Goal: Task Accomplishment & Management: Manage account settings

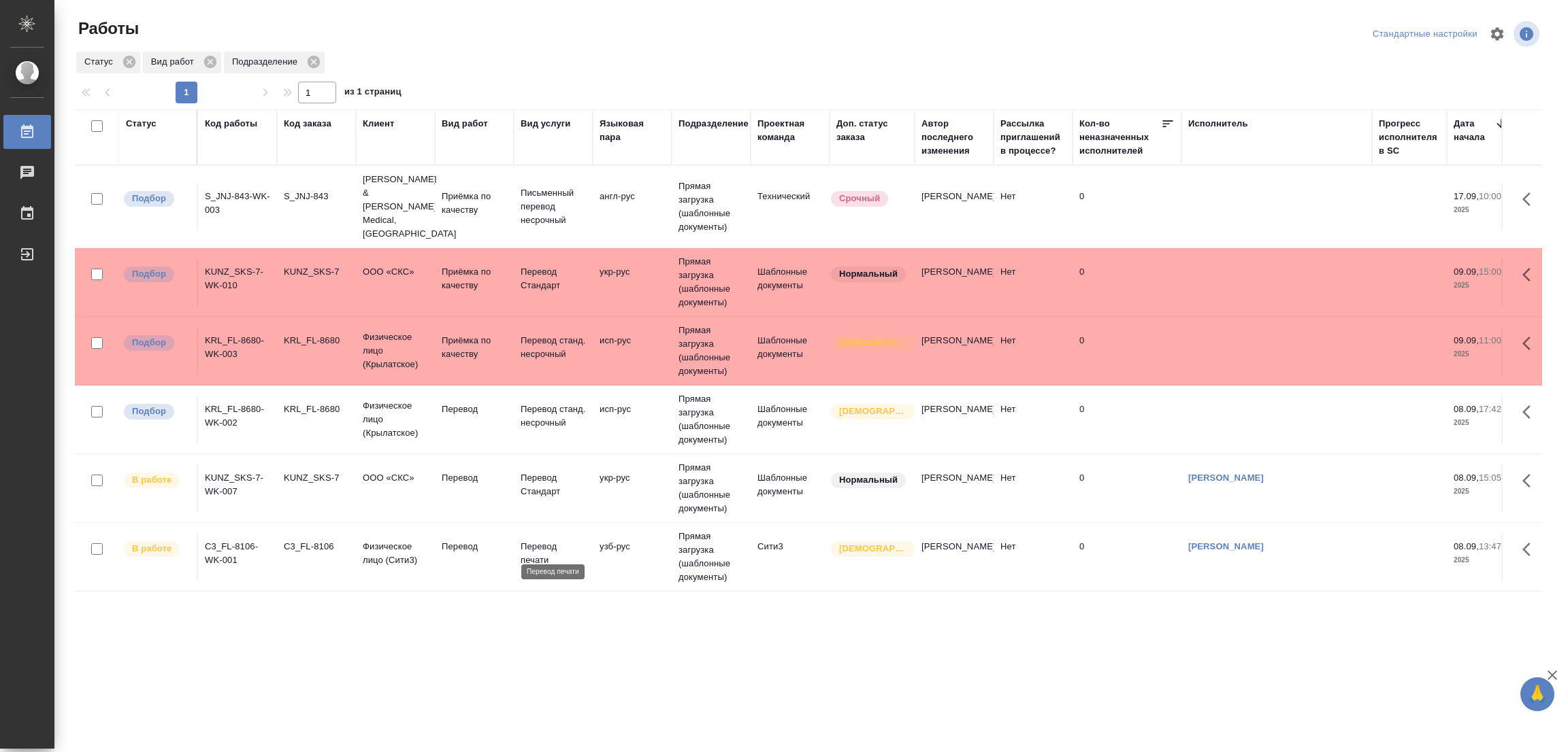
drag, startPoint x: 454, startPoint y: 392, endPoint x: 567, endPoint y: 556, distance: 199.2
click at [567, 556] on tbody "Подбор S_JNJ-843-WK-003 S_JNJ-843 Johnson & Johnson Medical, Russia Приёмка по …" at bounding box center [1470, 448] width 2790 height 564
click at [455, 403] on p "Перевод" at bounding box center [474, 409] width 65 height 14
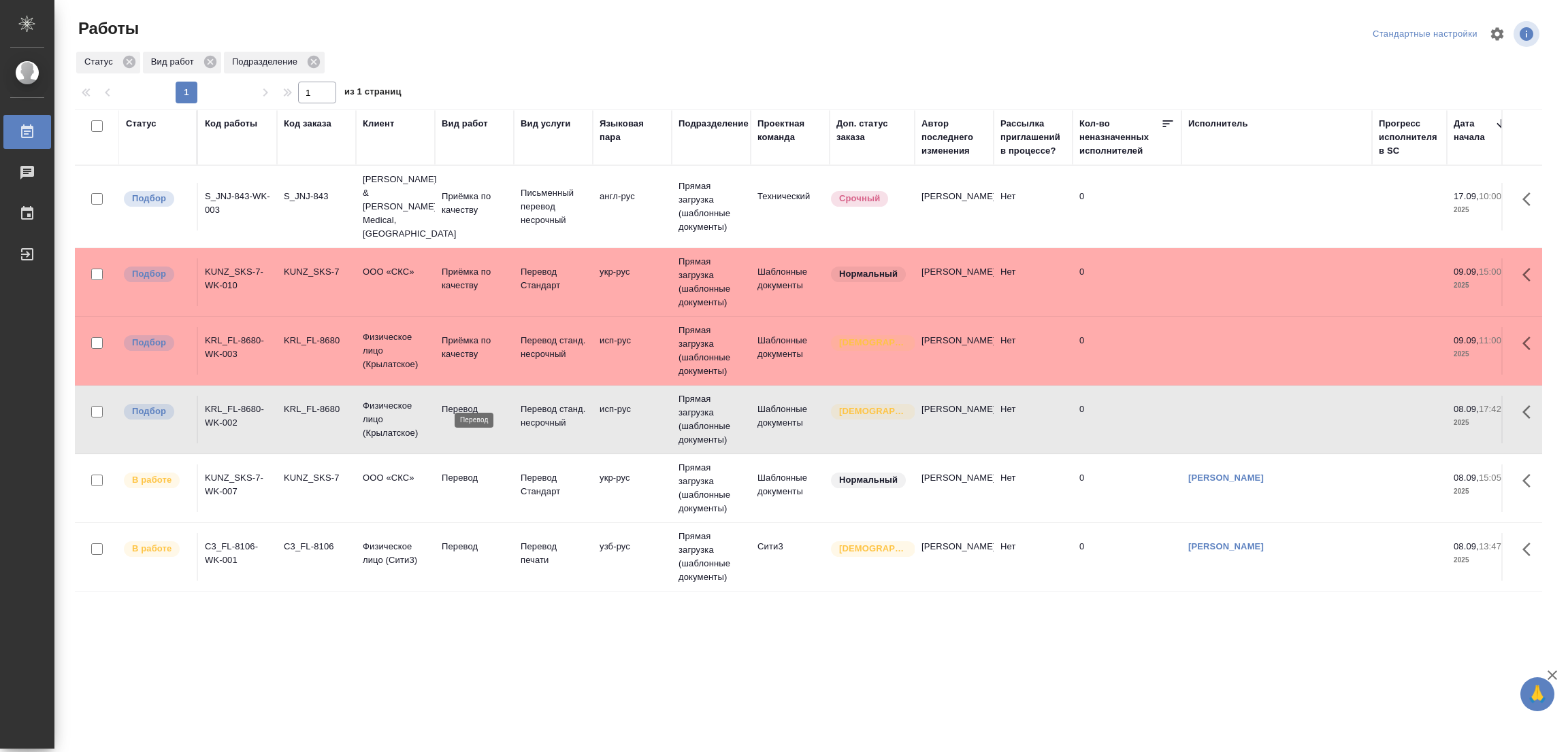
click at [455, 403] on p "Перевод" at bounding box center [474, 409] width 65 height 14
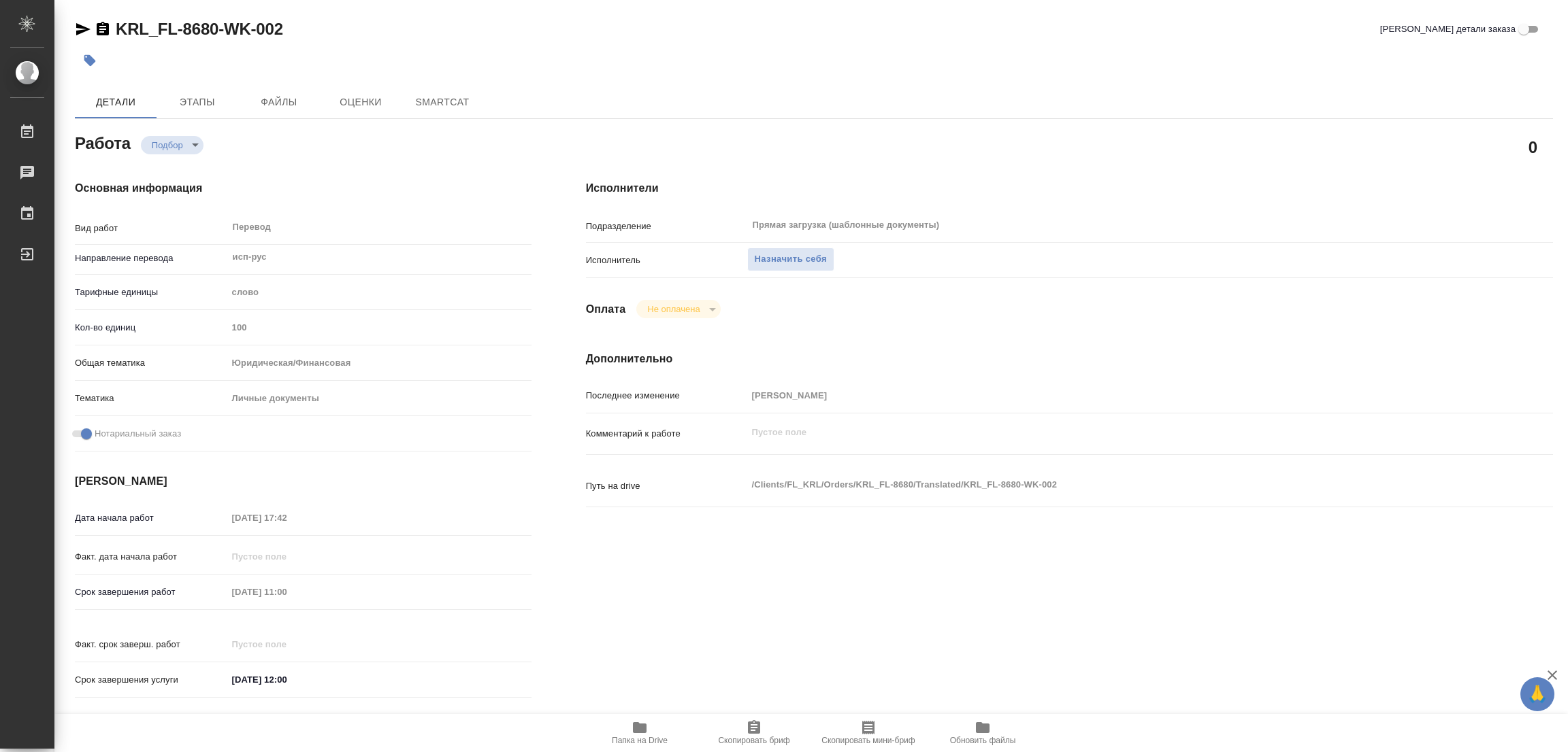
type textarea "x"
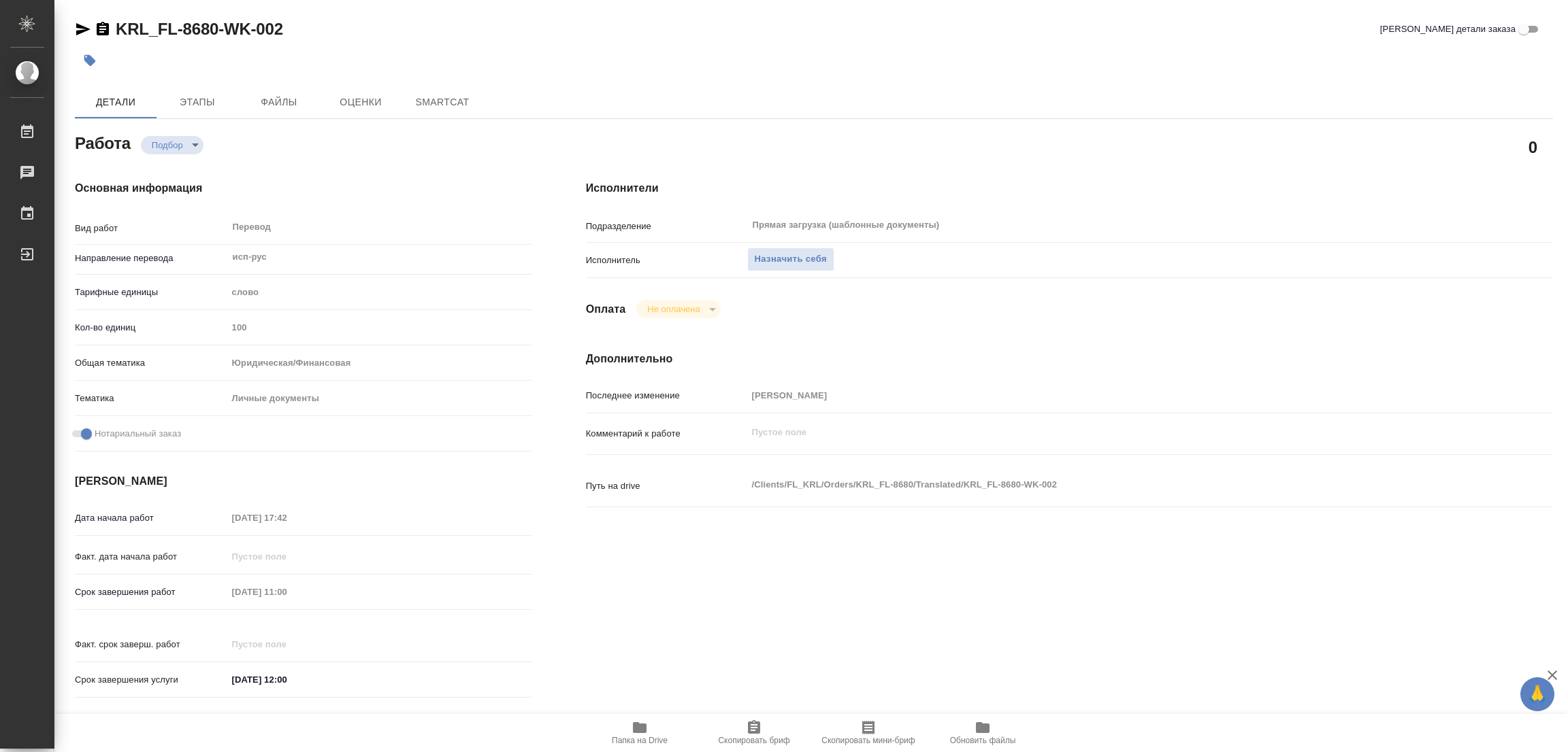
type textarea "x"
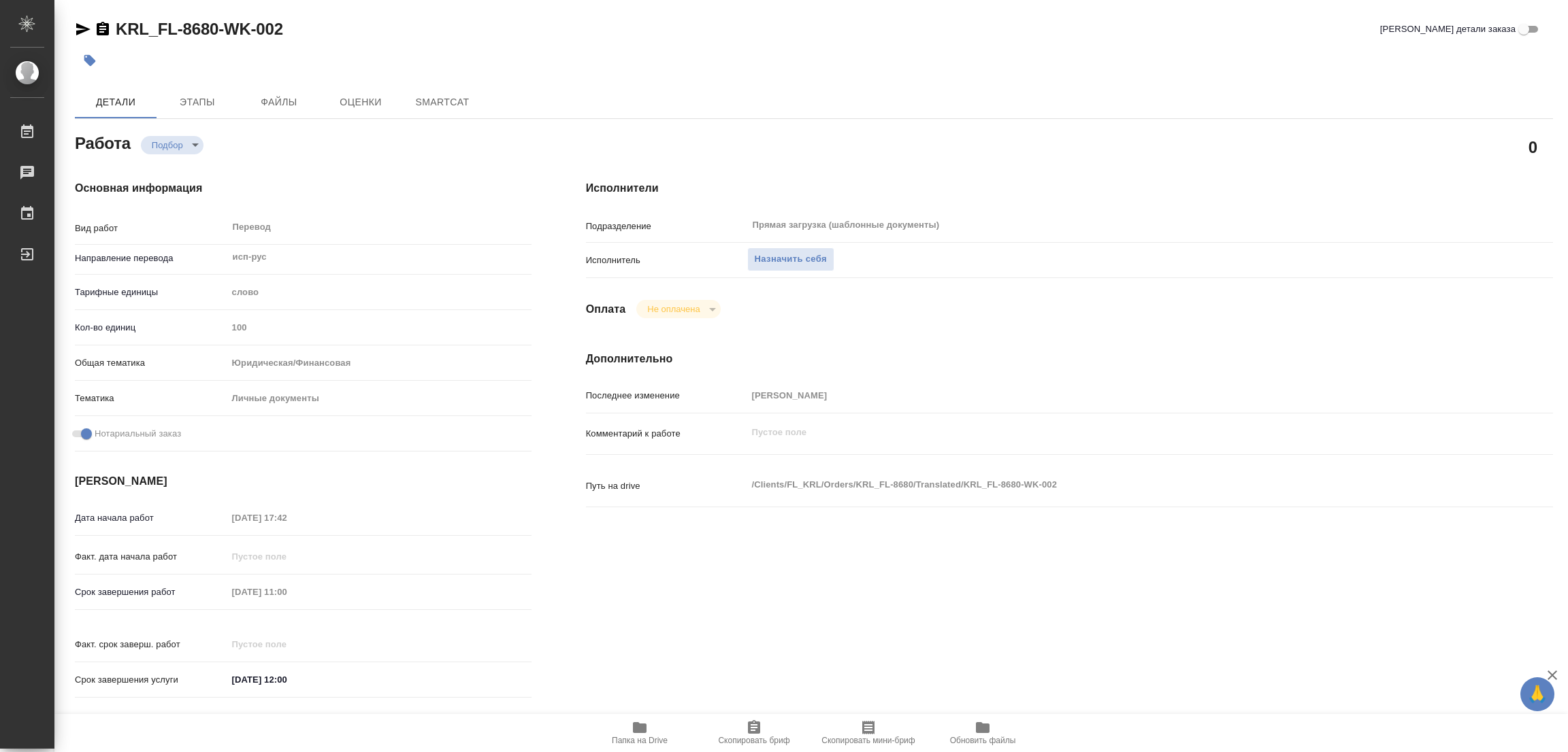
type textarea "x"
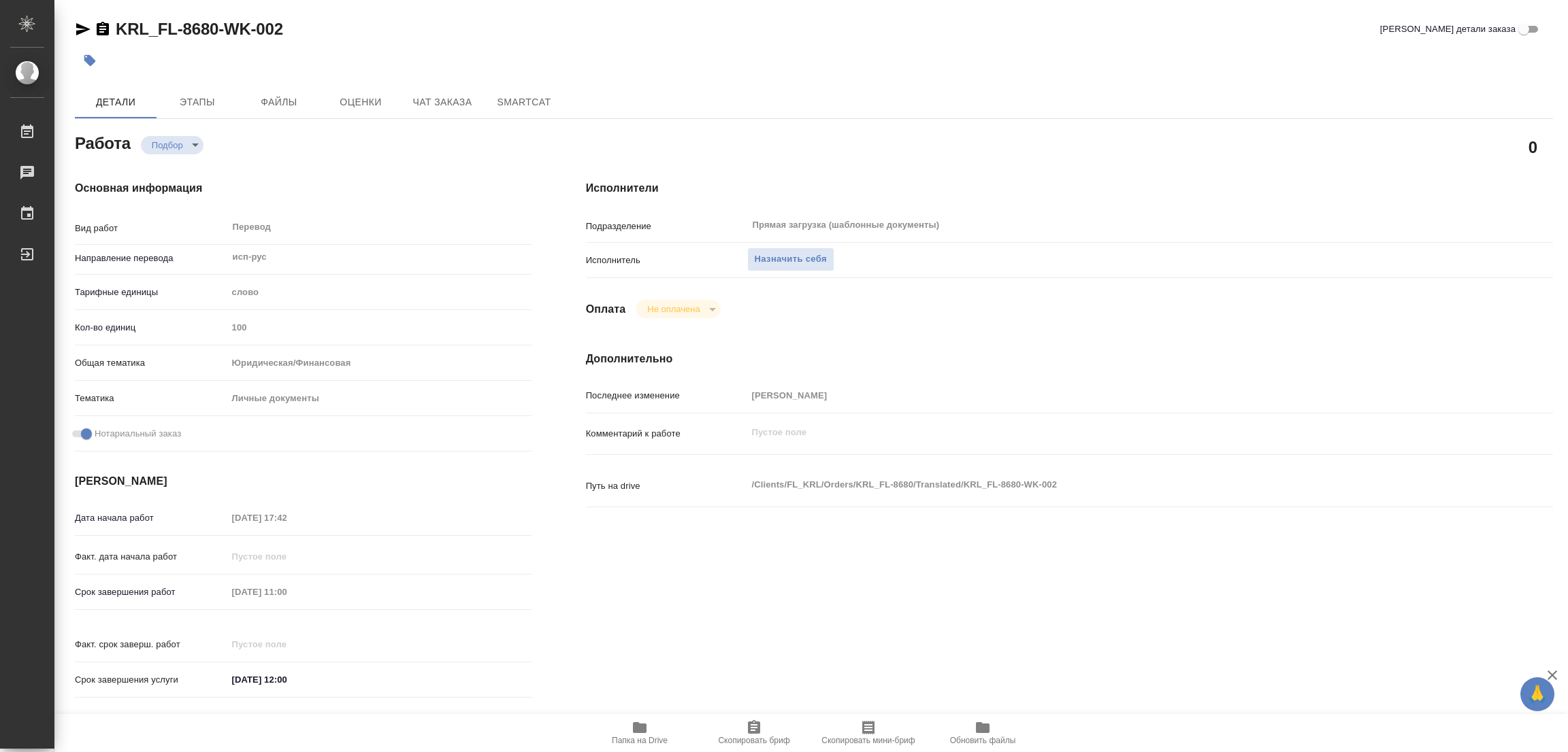
type textarea "x"
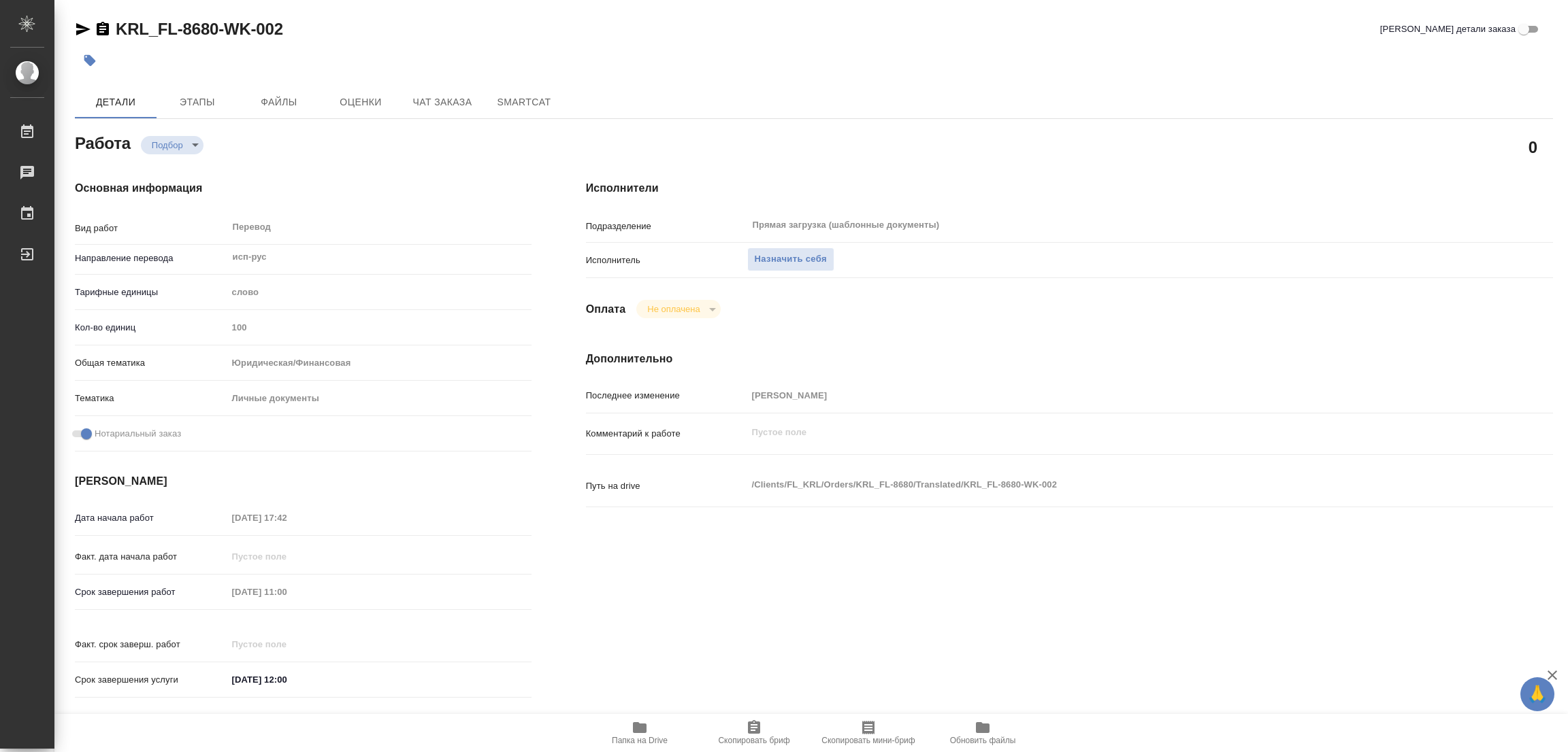
type textarea "x"
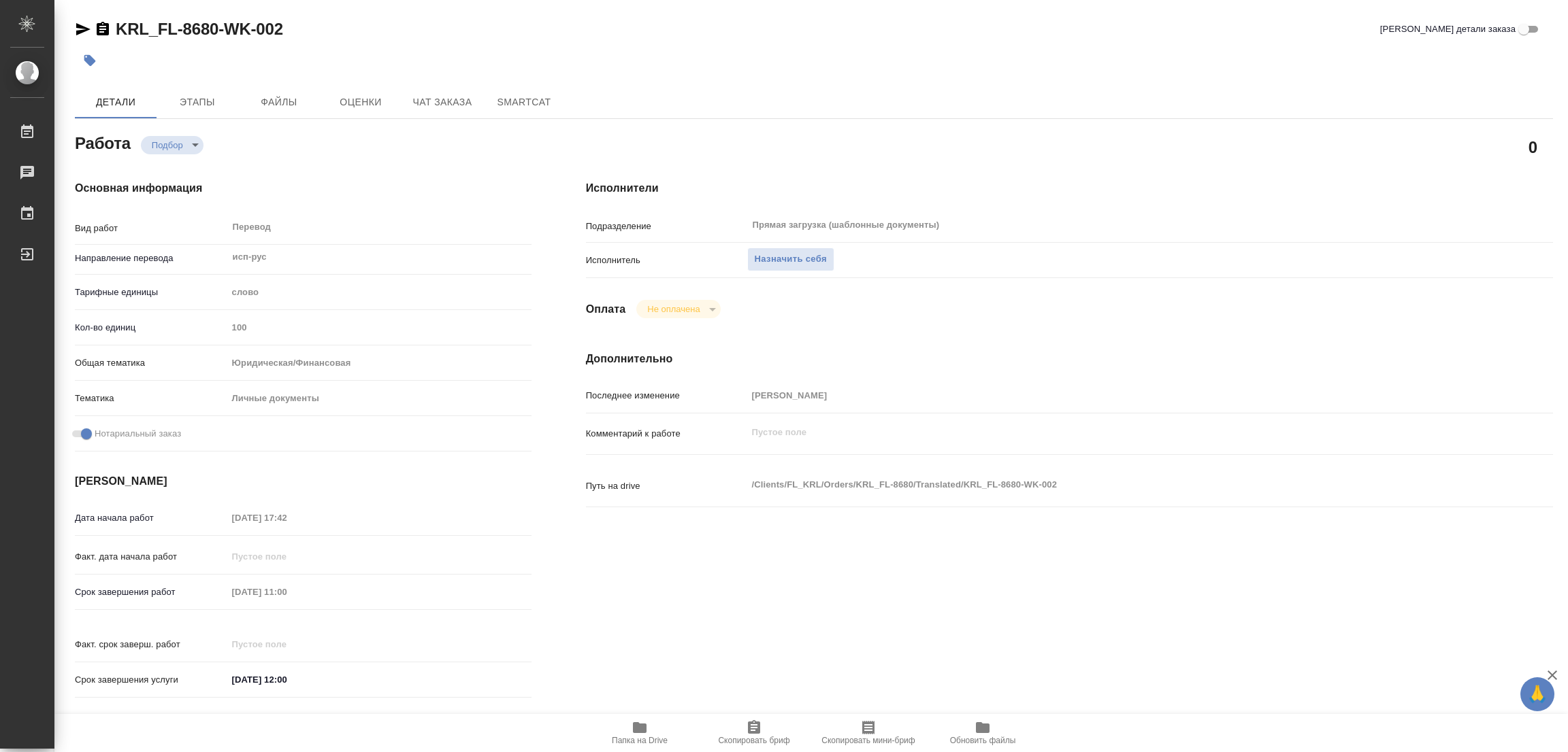
scroll to position [374, 0]
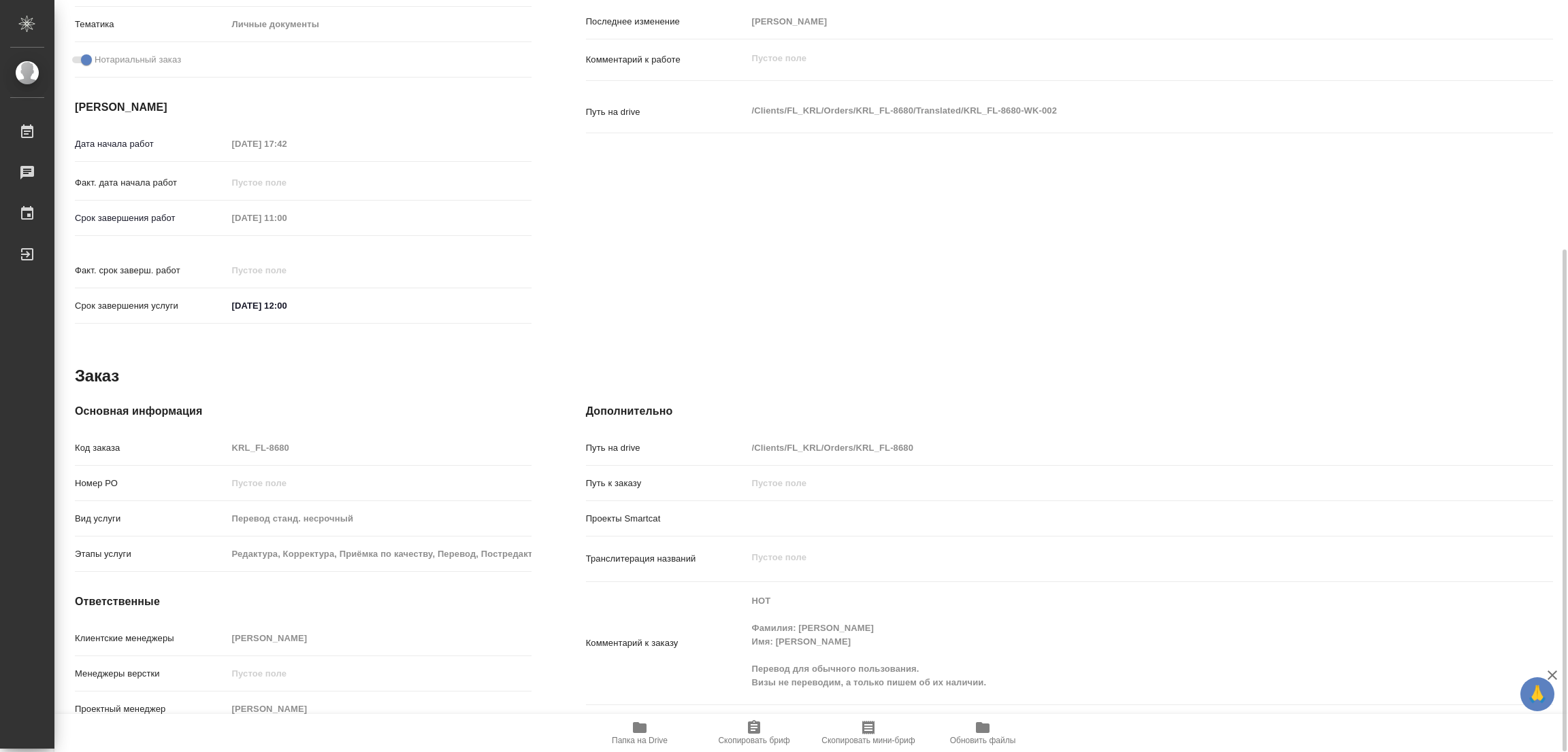
click at [645, 732] on icon "button" at bounding box center [639, 728] width 14 height 11
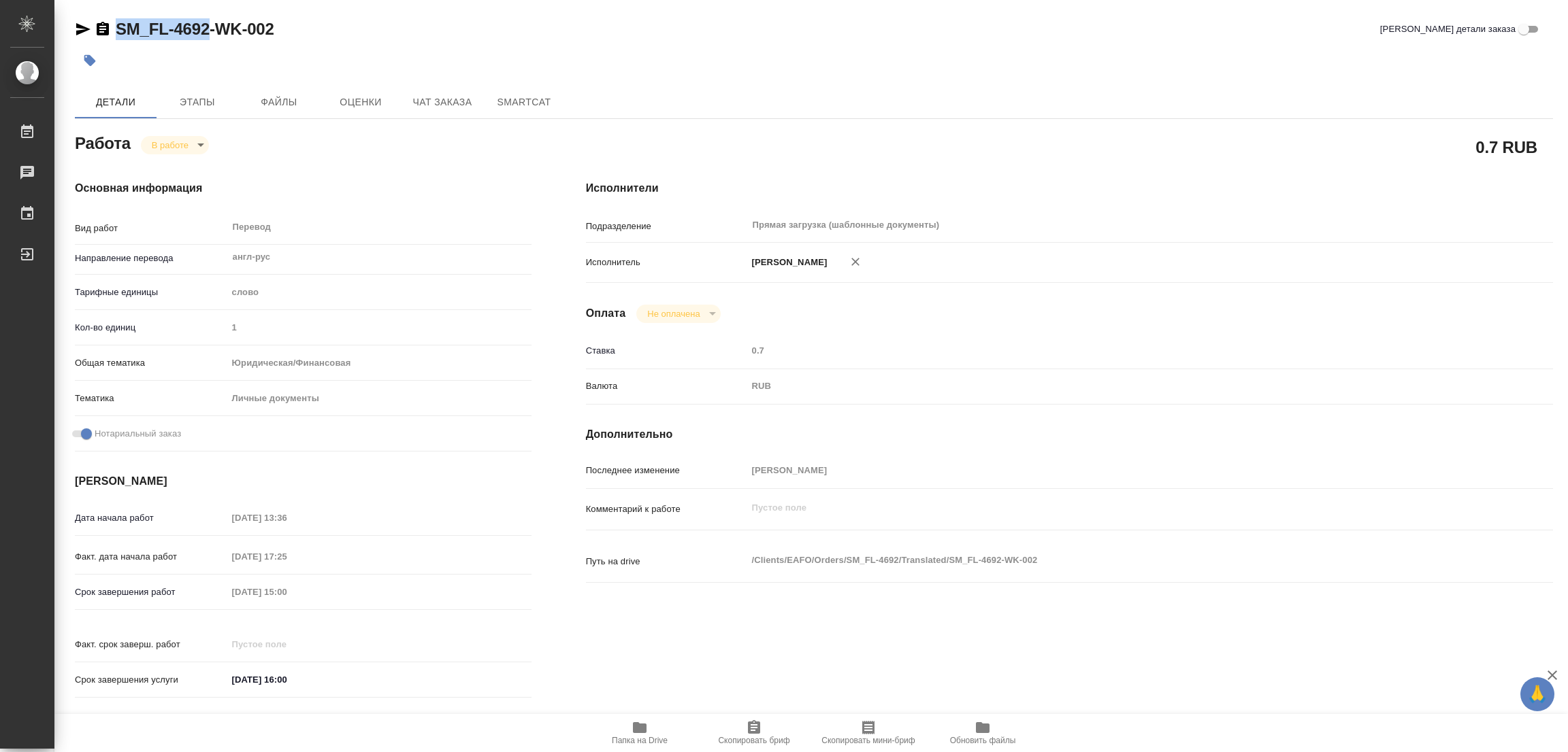
drag, startPoint x: 109, startPoint y: 15, endPoint x: 209, endPoint y: 33, distance: 101.6
click at [209, 33] on div "SM_FL-4692-WK-002 Кратко детали заказа Детали Этапы Файлы Оценки Чат заказа Sma…" at bounding box center [814, 571] width 1494 height 1142
copy link "SM_FL-4692"
drag, startPoint x: 761, startPoint y: 733, endPoint x: 732, endPoint y: 740, distance: 29.8
click at [761, 733] on icon "button" at bounding box center [754, 728] width 17 height 17
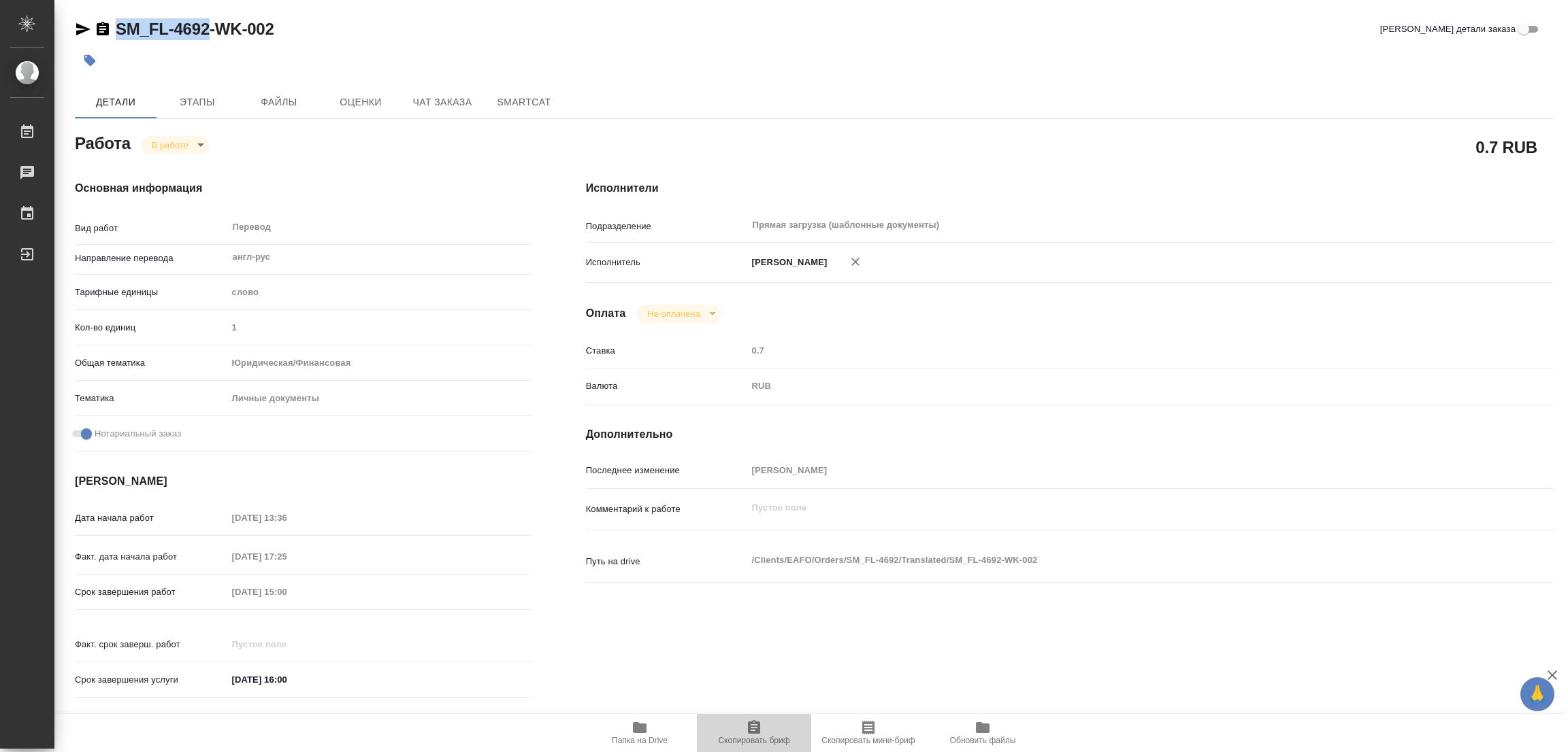
copy link "SM_FL-4692"
click at [1150, 77] on div "SM_FL-4692-WK-002 Кратко детали заказа Детали Этапы Файлы Оценки Чат заказа Sma…" at bounding box center [814, 571] width 1494 height 1142
click at [1171, 318] on div "Оплата Не оплачена notPayed" at bounding box center [1070, 314] width 967 height 18
click at [1027, 69] on div at bounding box center [567, 61] width 986 height 30
click at [208, 589] on div "Срок завершения работ 09.09.2025 15:00" at bounding box center [303, 592] width 457 height 24
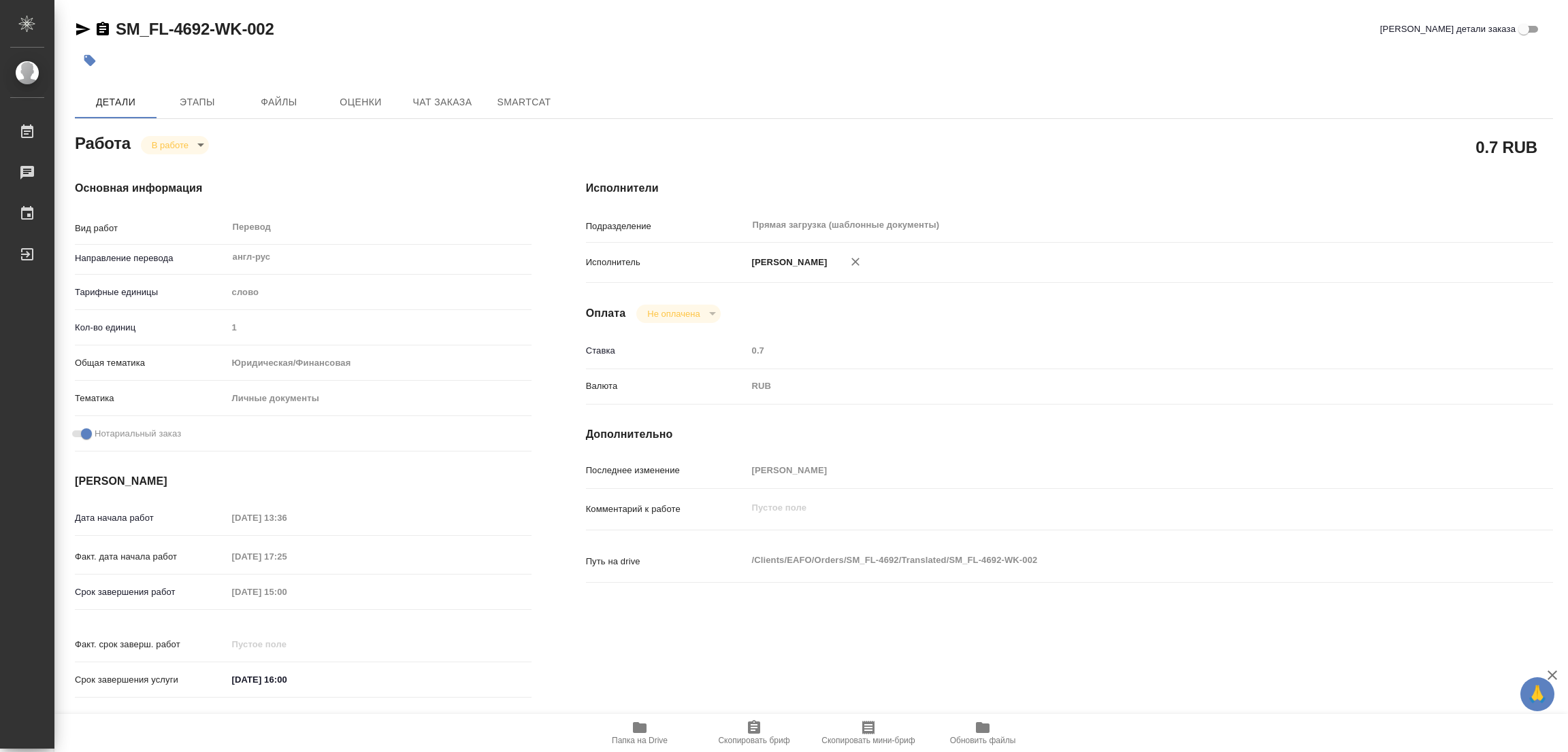
click at [189, 593] on div "Срок завершения работ 09.09.2025 15:00" at bounding box center [303, 592] width 457 height 24
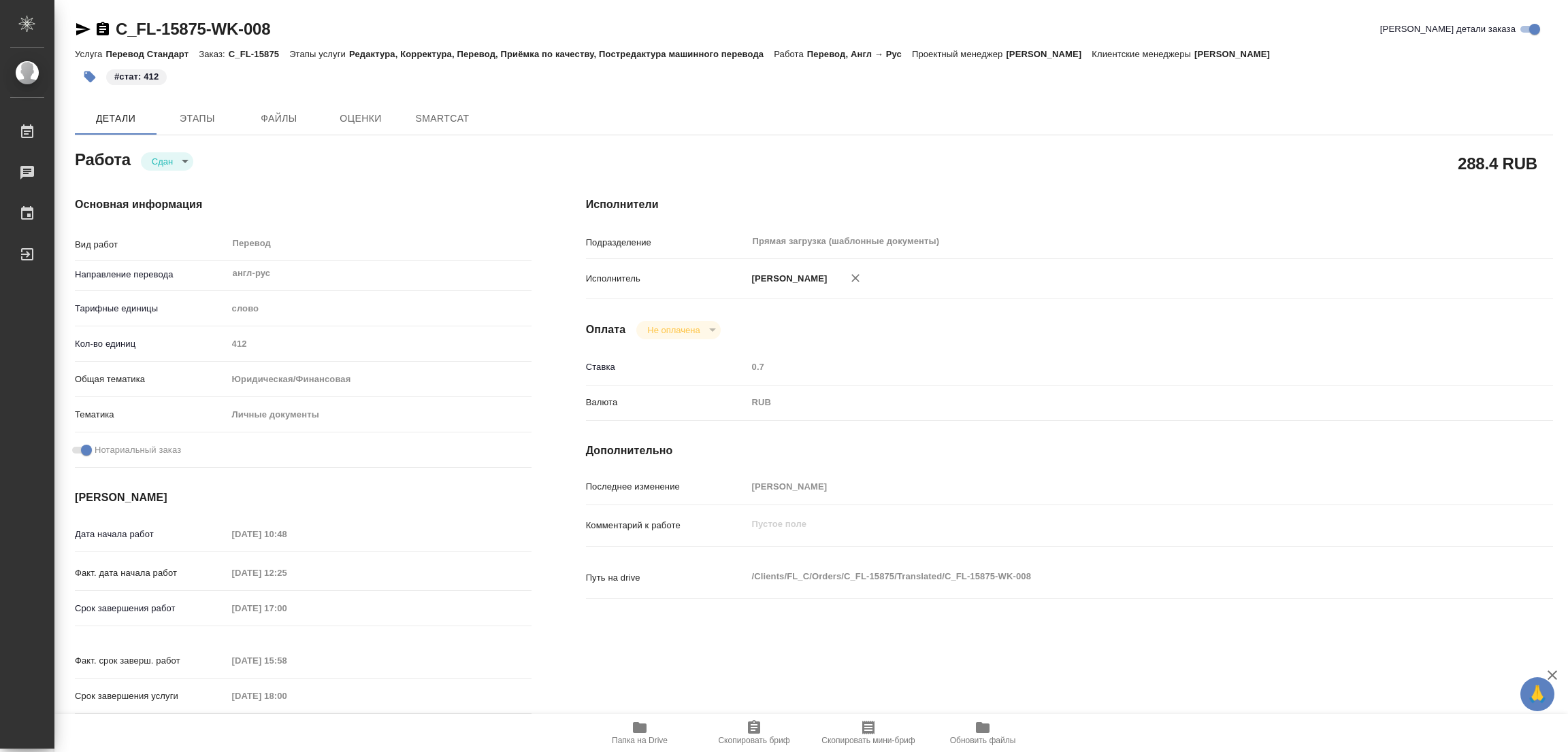
type textarea "x"
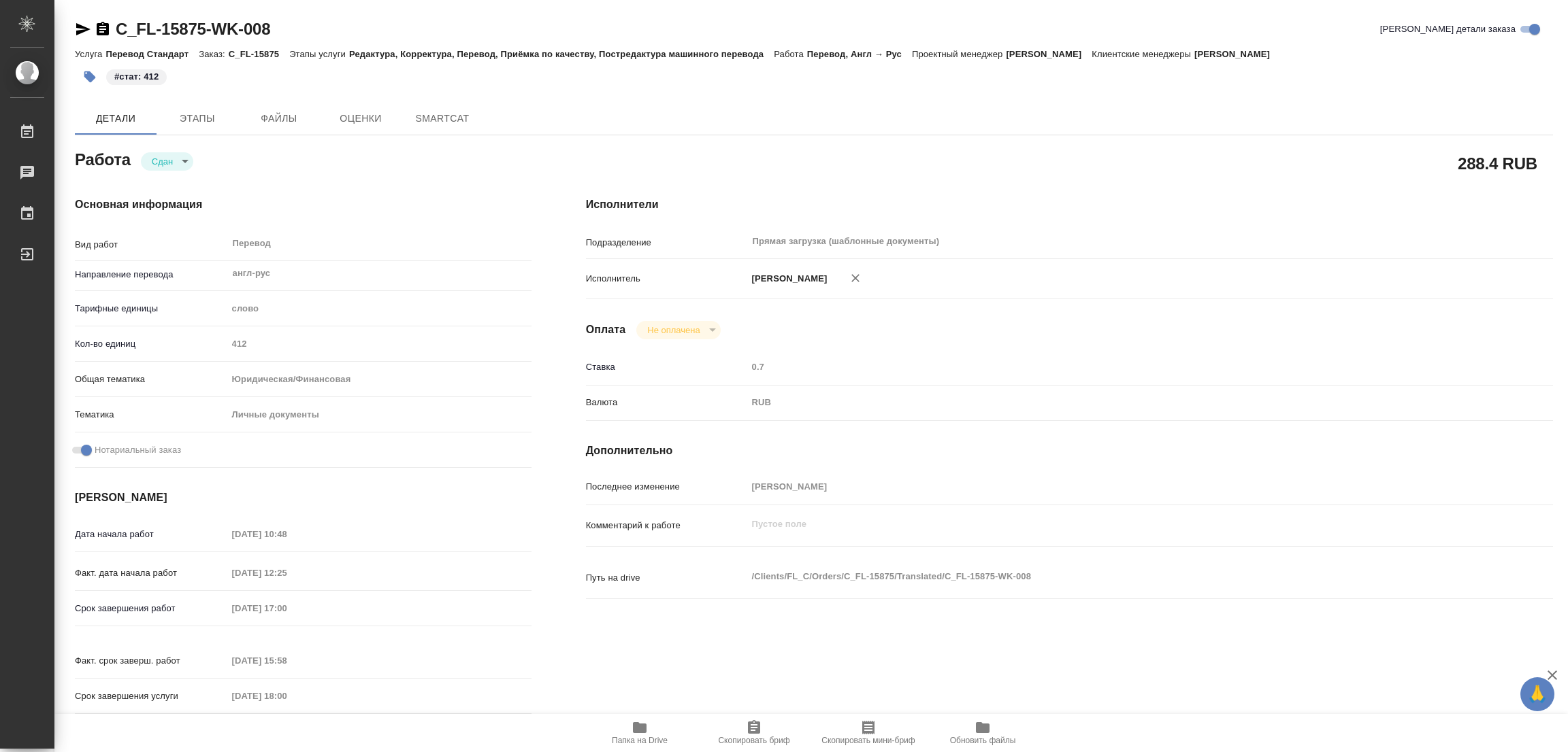
type textarea "x"
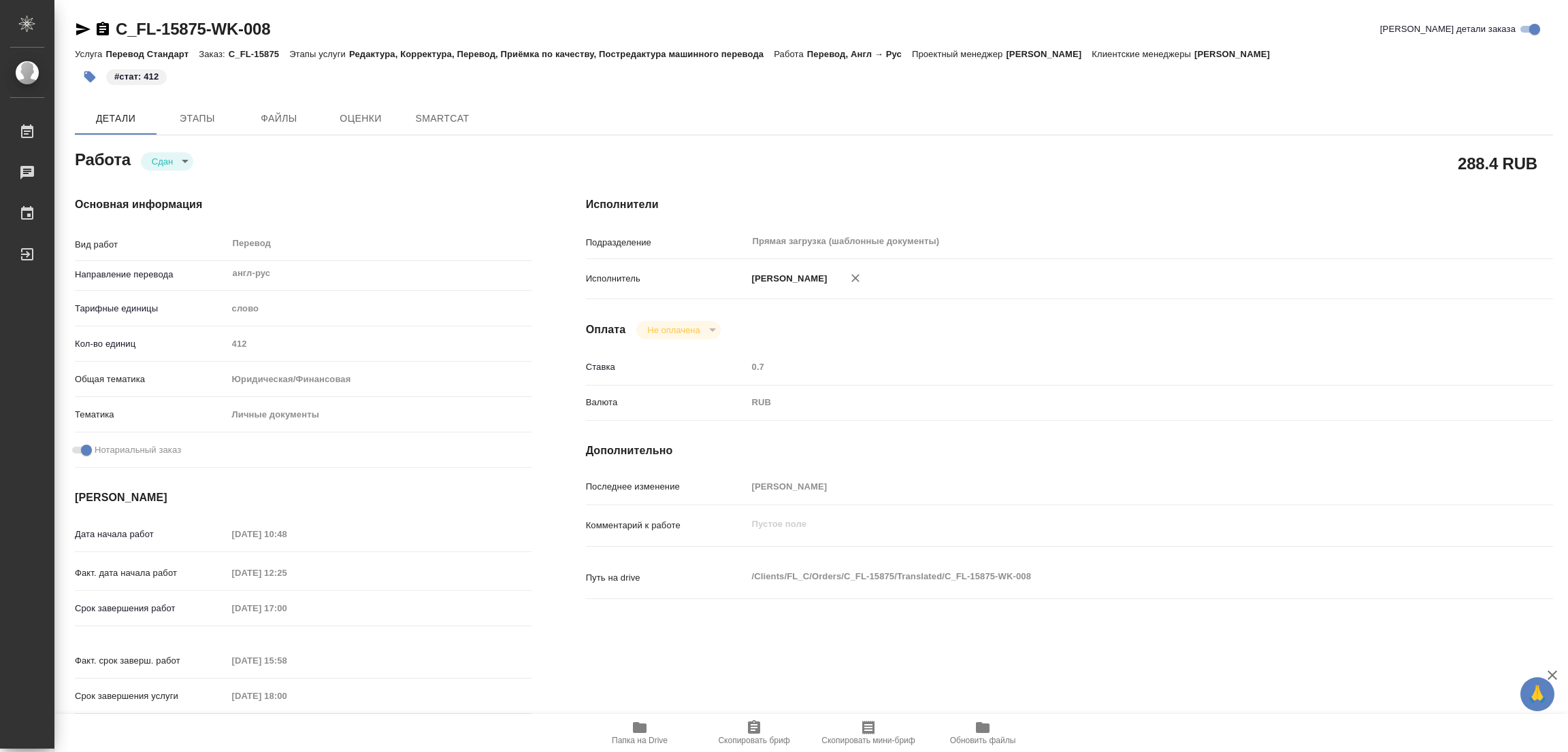
type textarea "x"
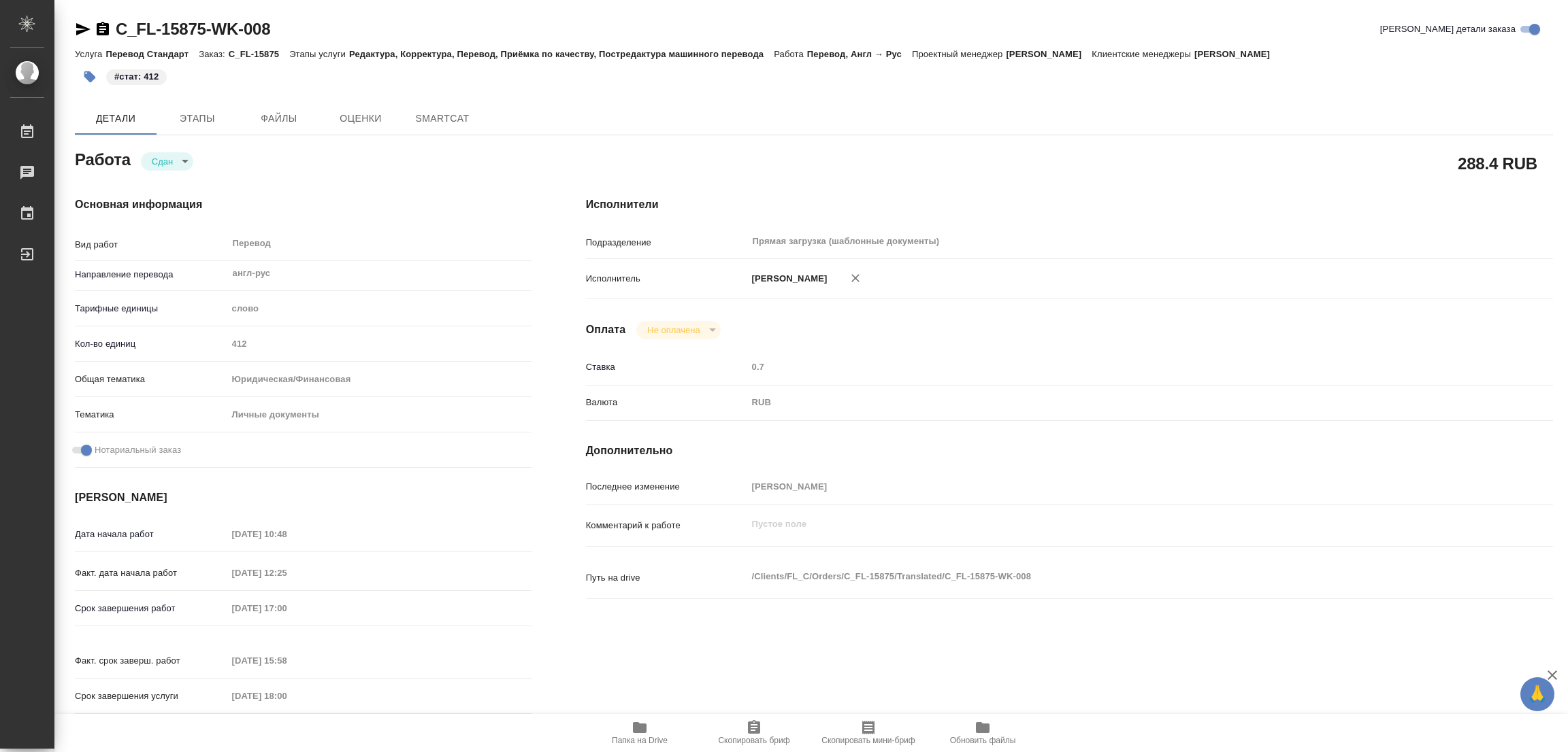
type textarea "x"
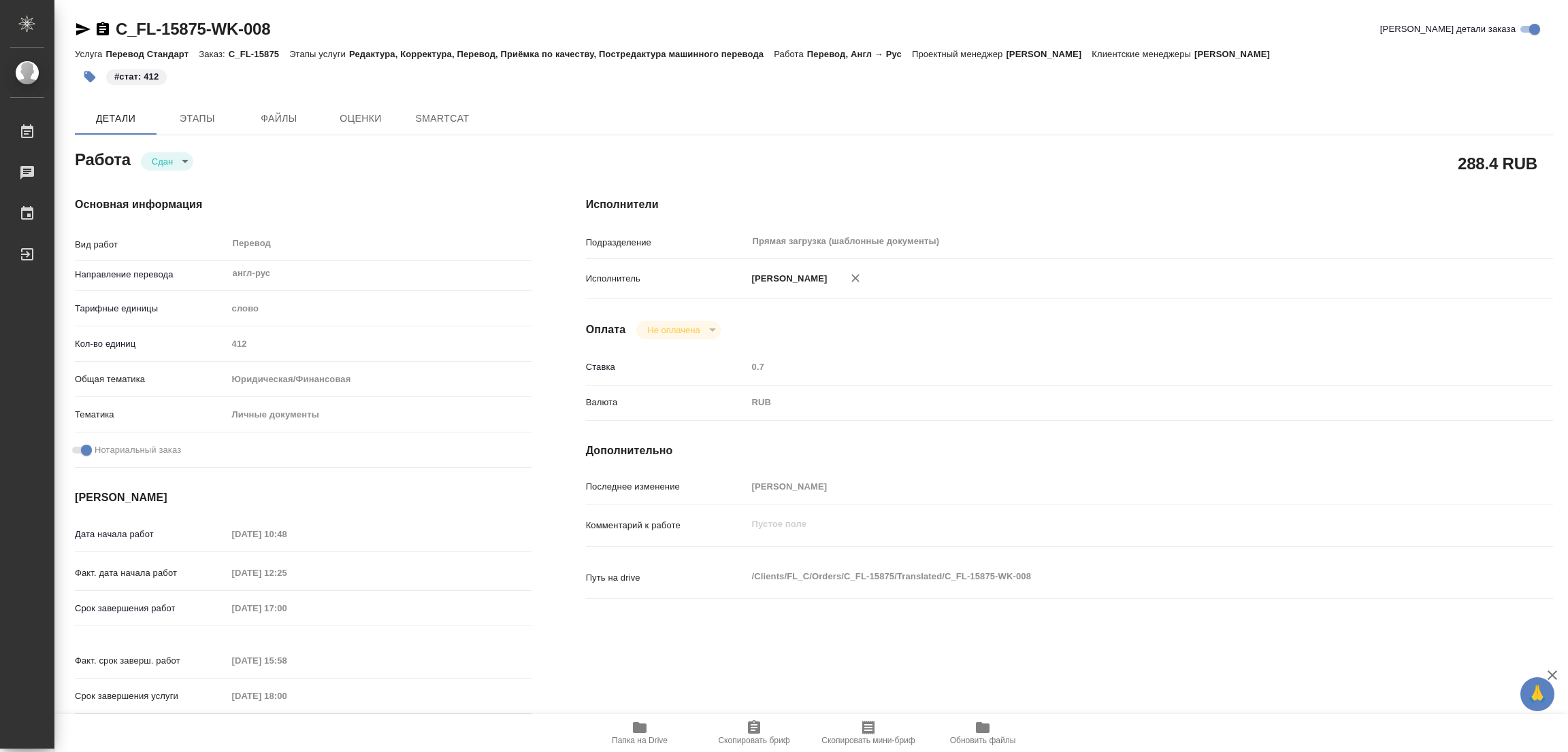
type textarea "x"
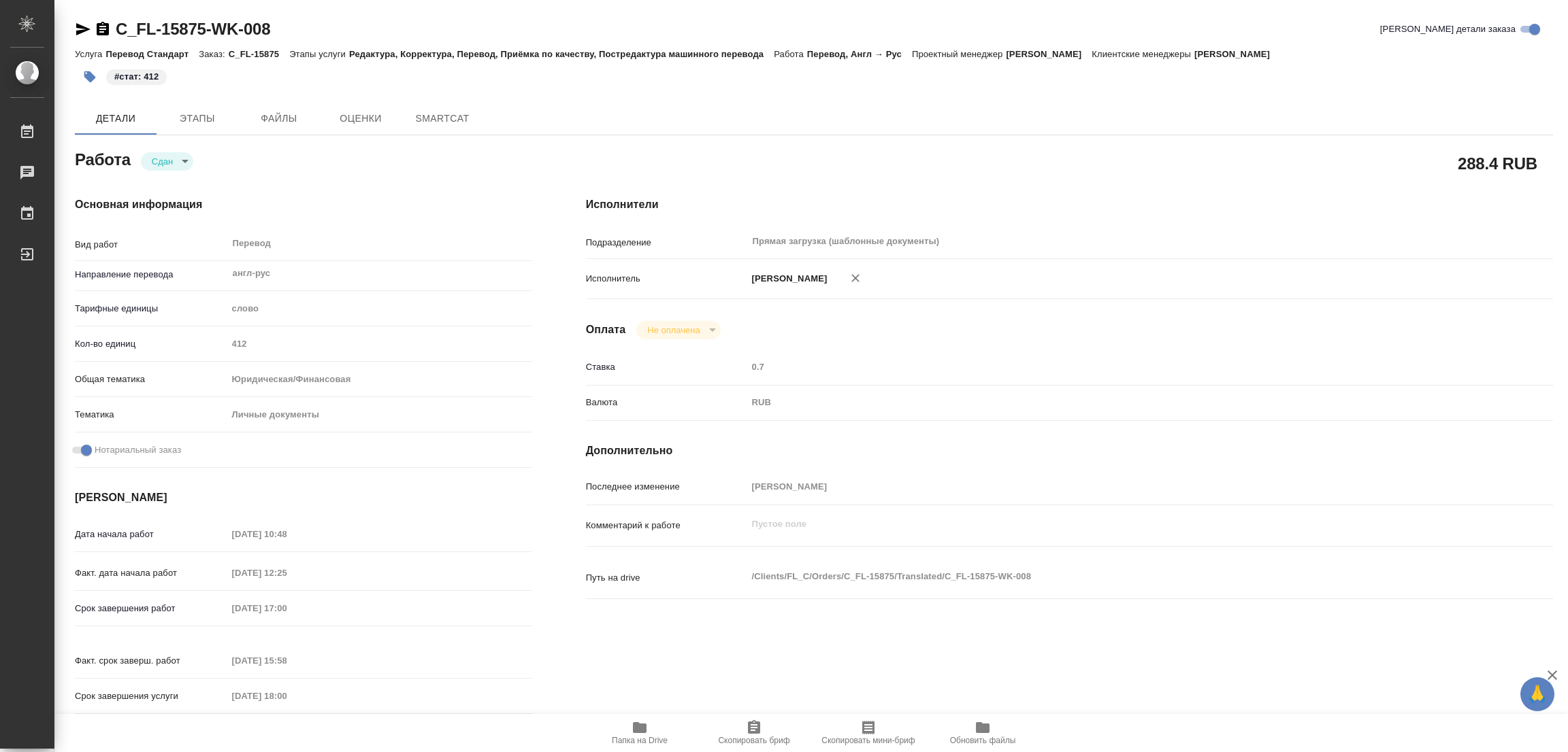
type textarea "x"
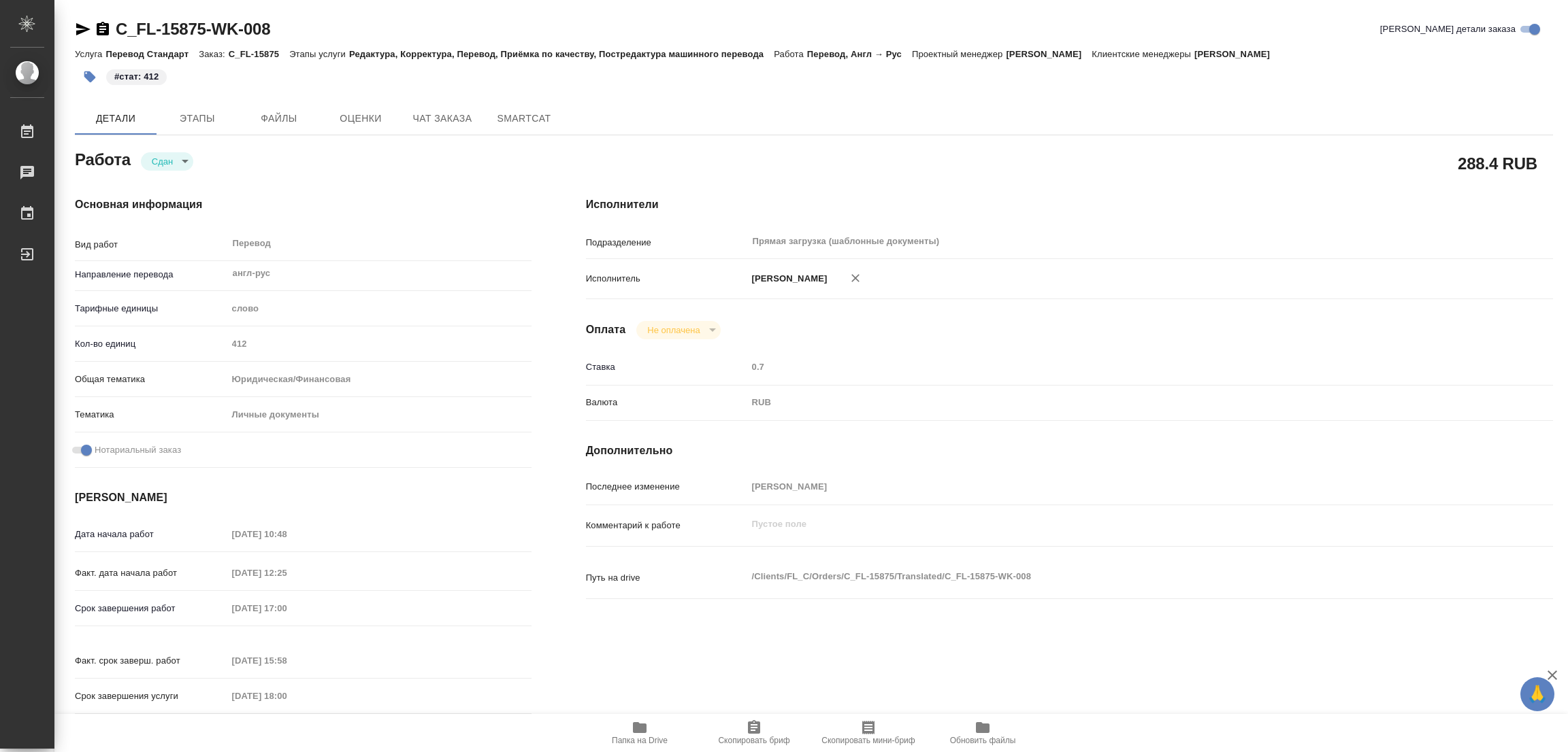
type textarea "x"
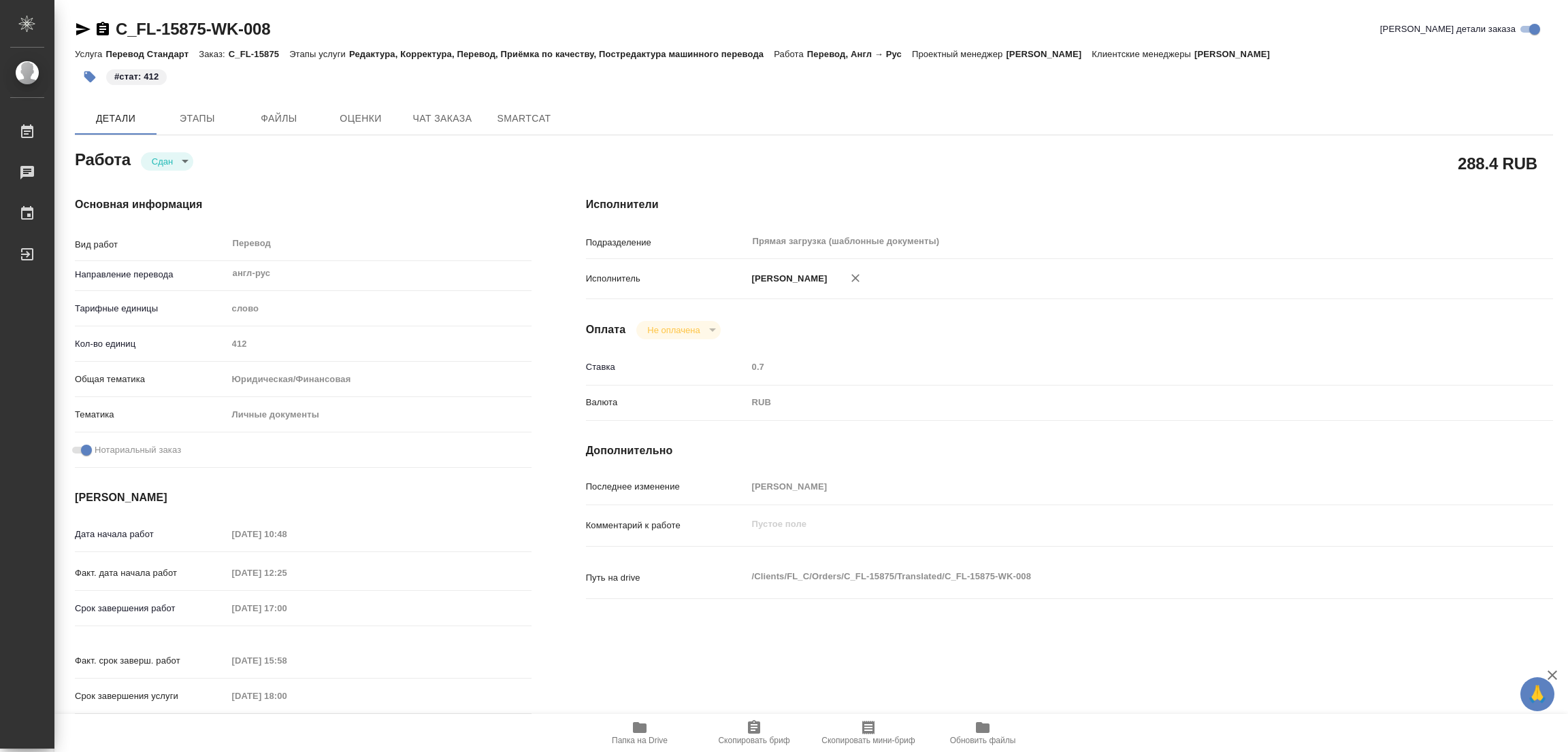
type textarea "x"
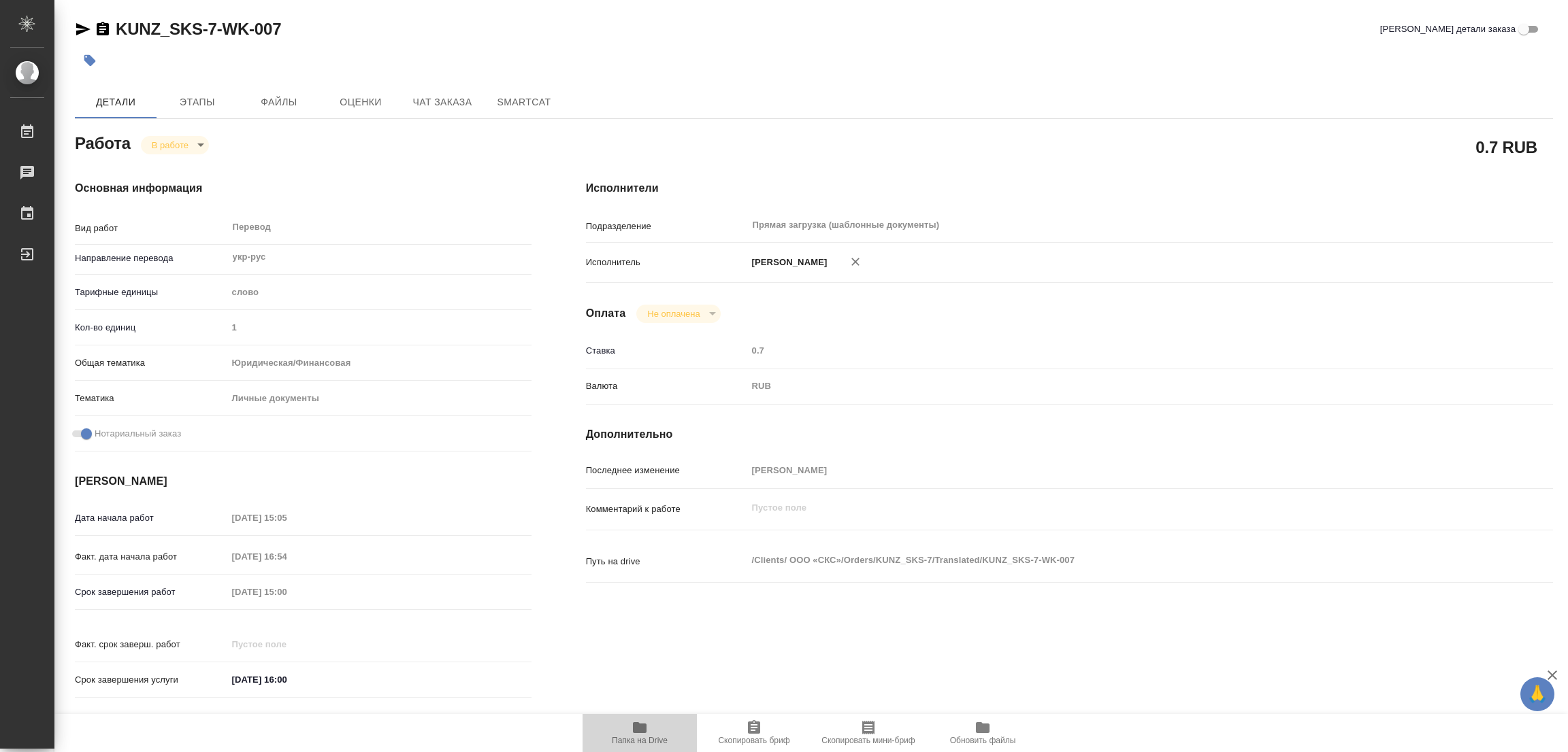
click at [635, 732] on icon "button" at bounding box center [639, 728] width 14 height 11
drag, startPoint x: 111, startPoint y: 8, endPoint x: 214, endPoint y: 22, distance: 103.9
click at [214, 22] on div "KUNZ_SKS-7-WK-007 Кратко детали заказа Детали Этапы Файлы Оценки Чат заказа Sma…" at bounding box center [814, 571] width 1494 height 1142
copy link "KUNZ_SKS-7"
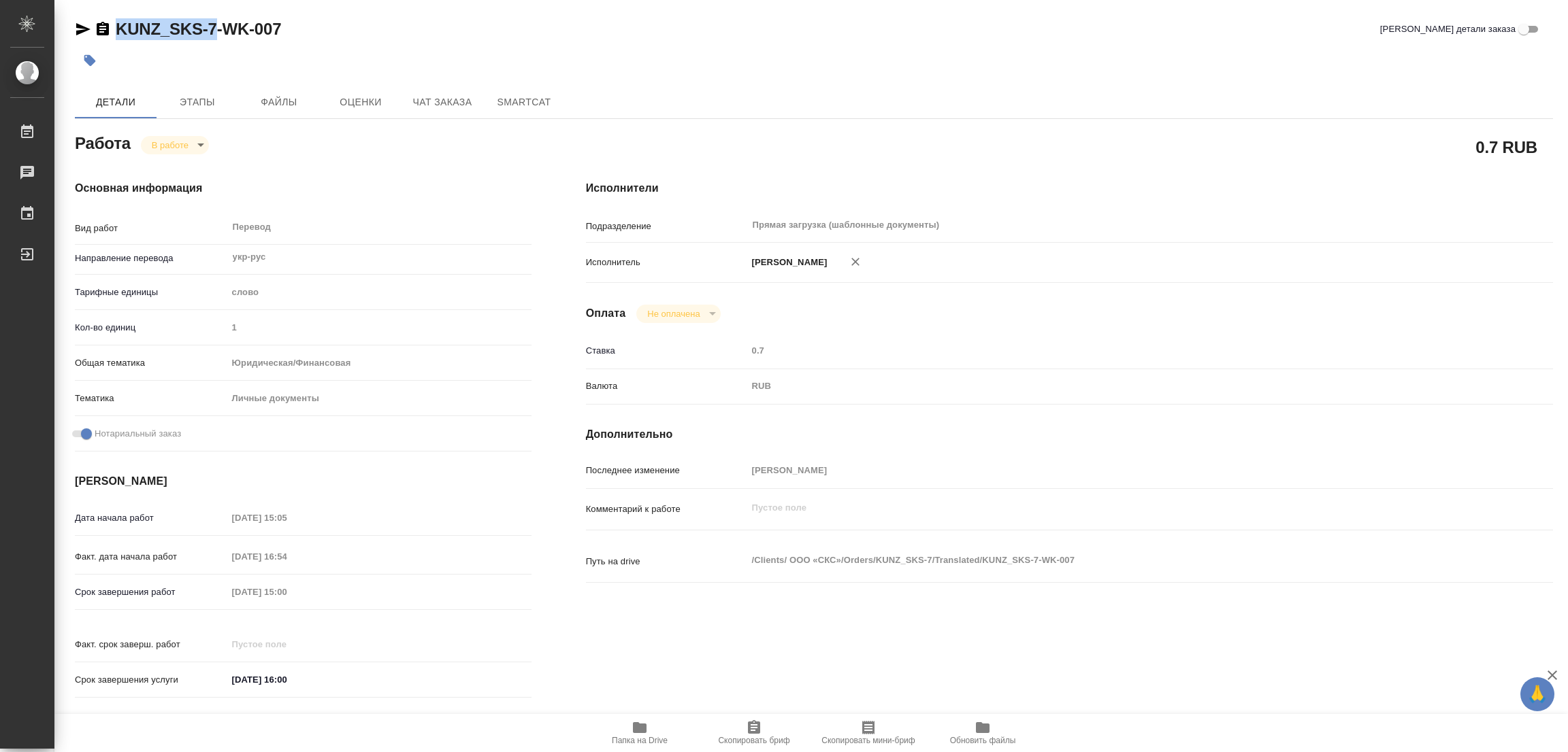
drag, startPoint x: 770, startPoint y: 727, endPoint x: 666, endPoint y: 750, distance: 106.5
click at [770, 727] on span "Скопировать бриф" at bounding box center [754, 733] width 98 height 26
copy link "KUNZ_SKS-7"
drag, startPoint x: 349, startPoint y: 594, endPoint x: 185, endPoint y: 593, distance: 164.0
click at [185, 593] on div "Срок завершения работ 09.09.2025 15:00" at bounding box center [303, 592] width 457 height 24
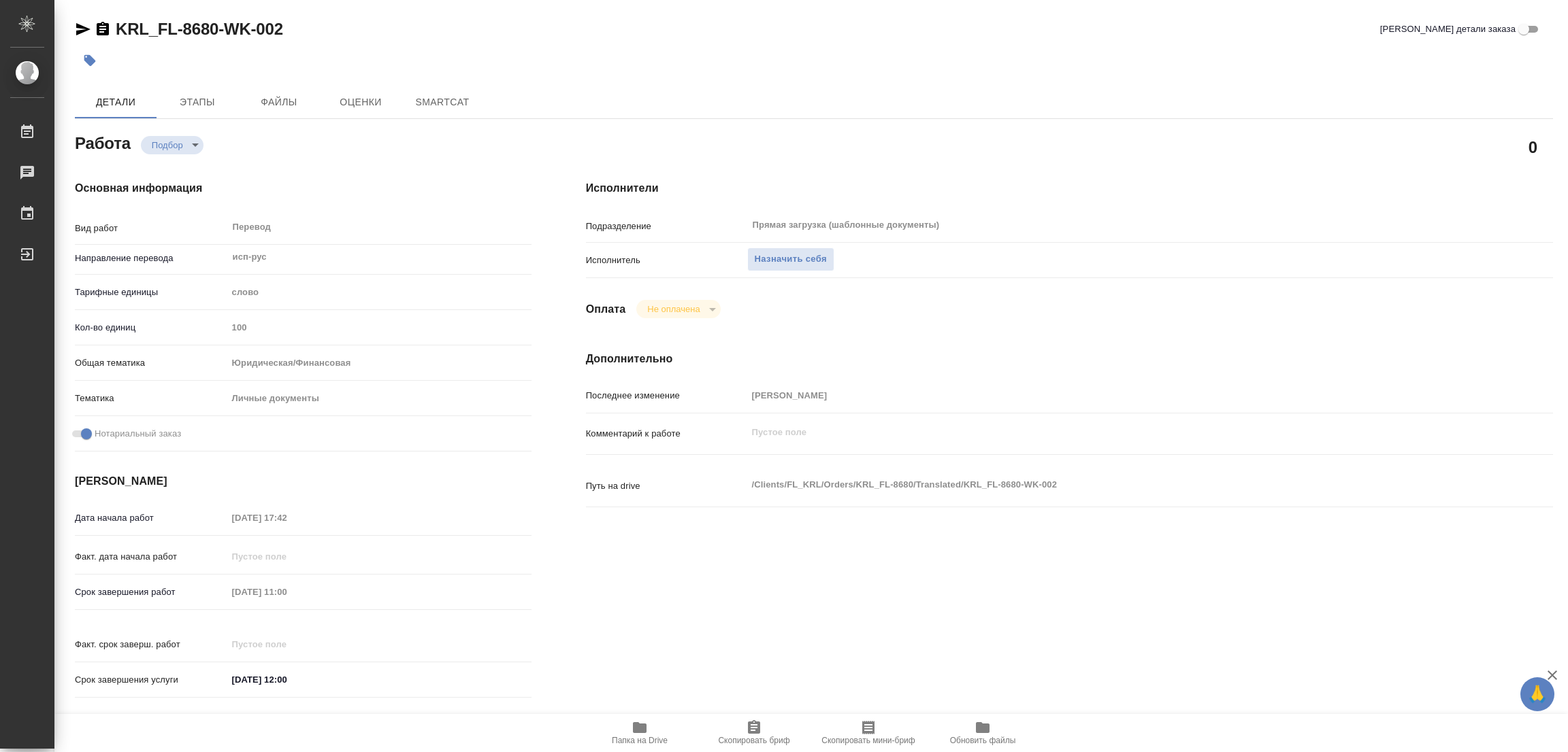
type textarea "x"
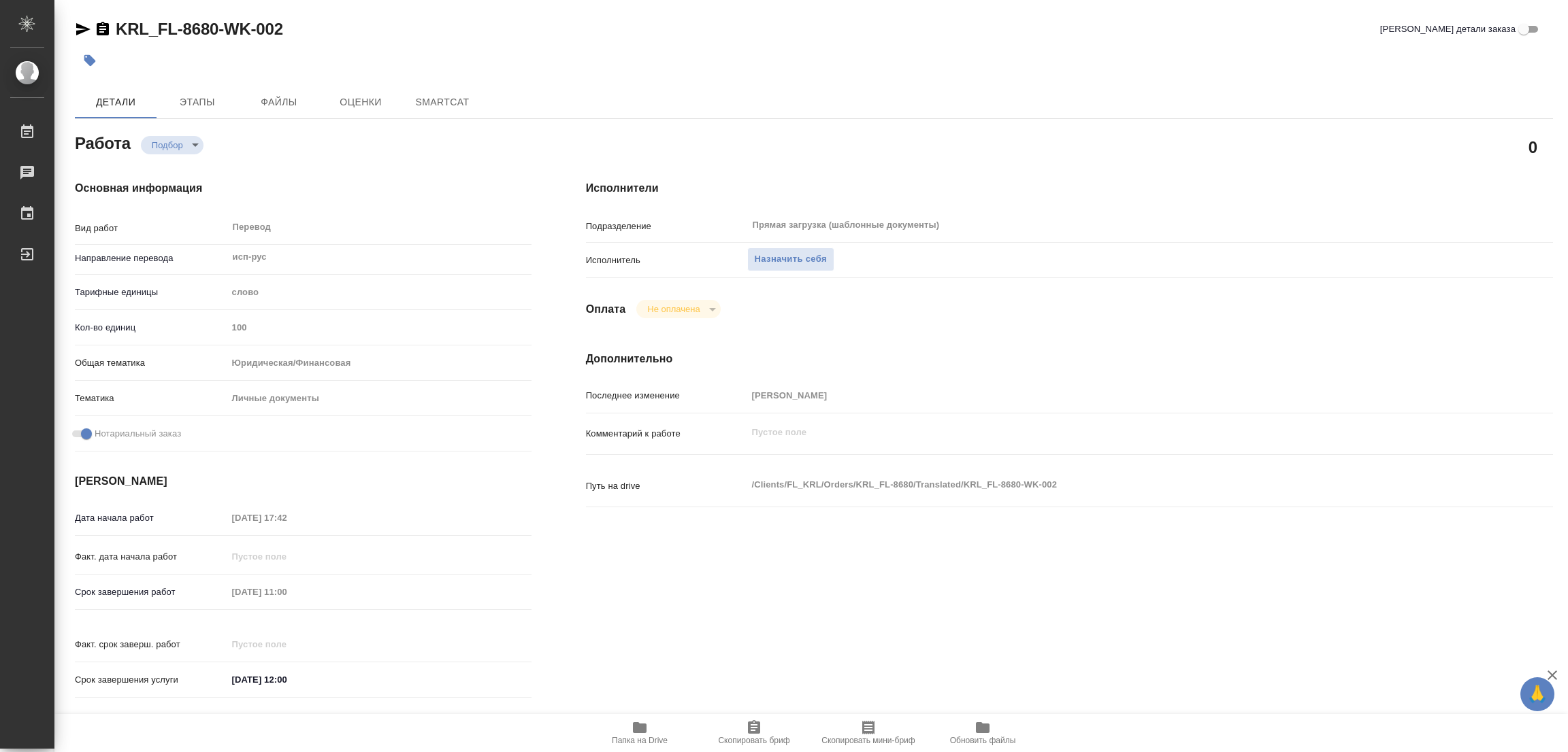
type textarea "x"
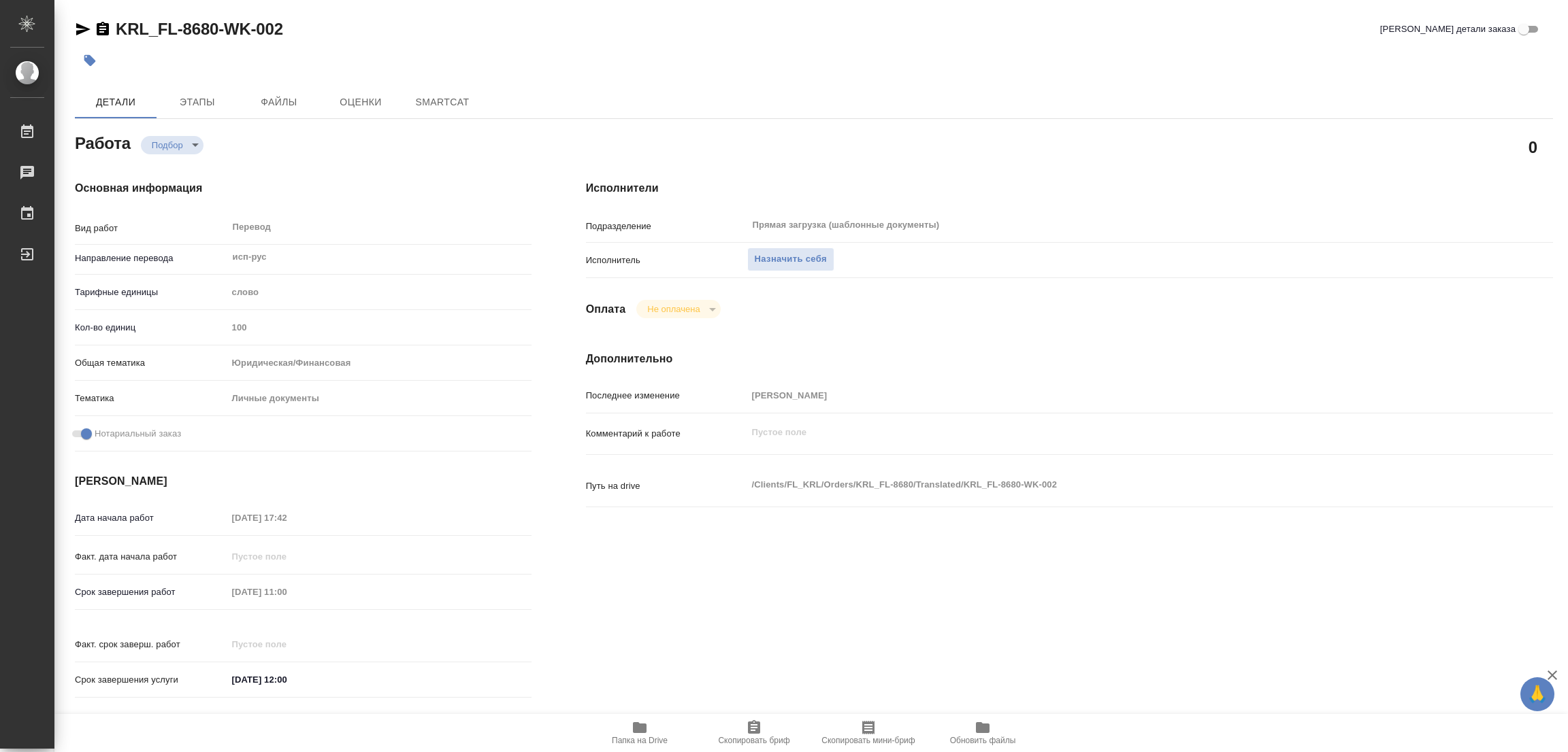
type textarea "x"
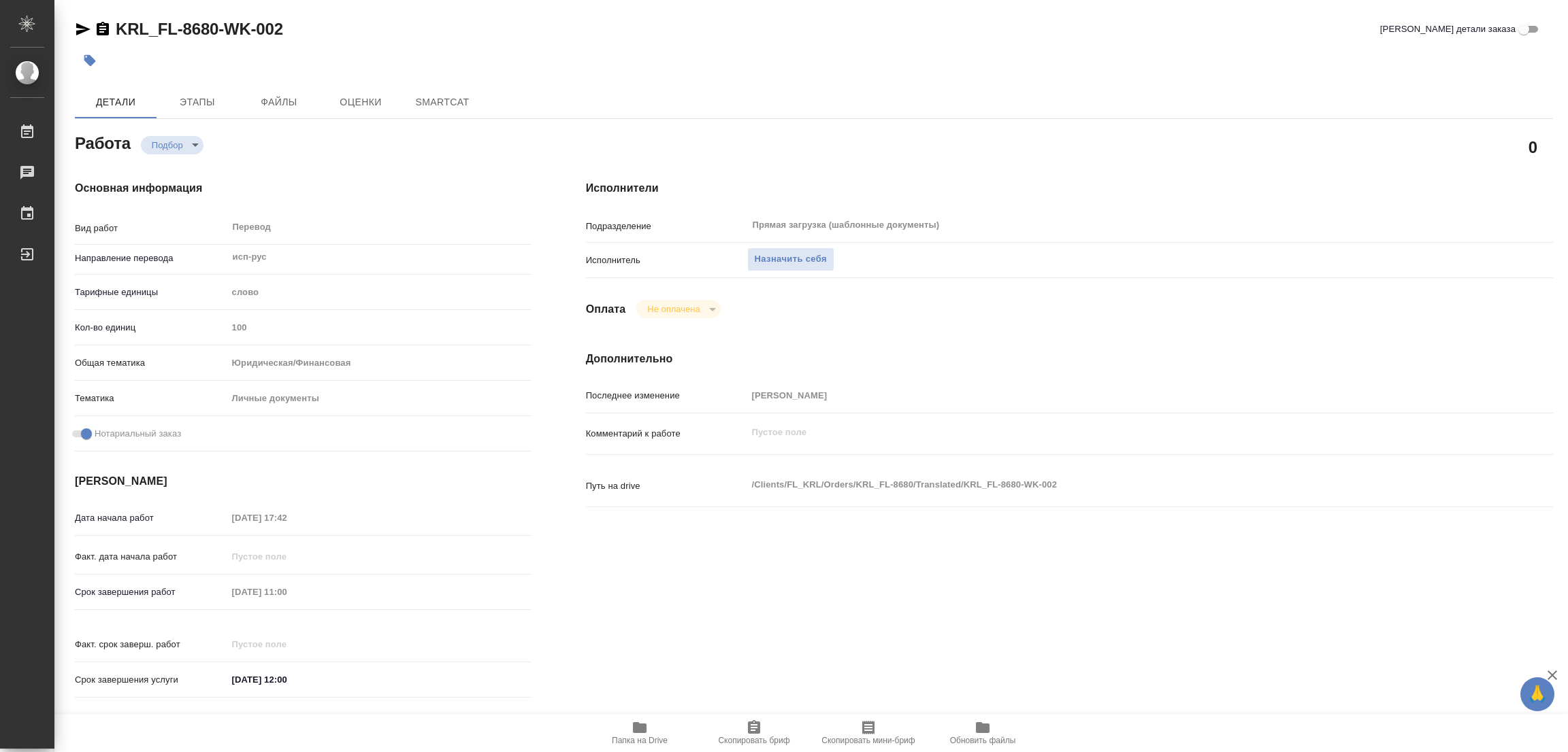
type textarea "x"
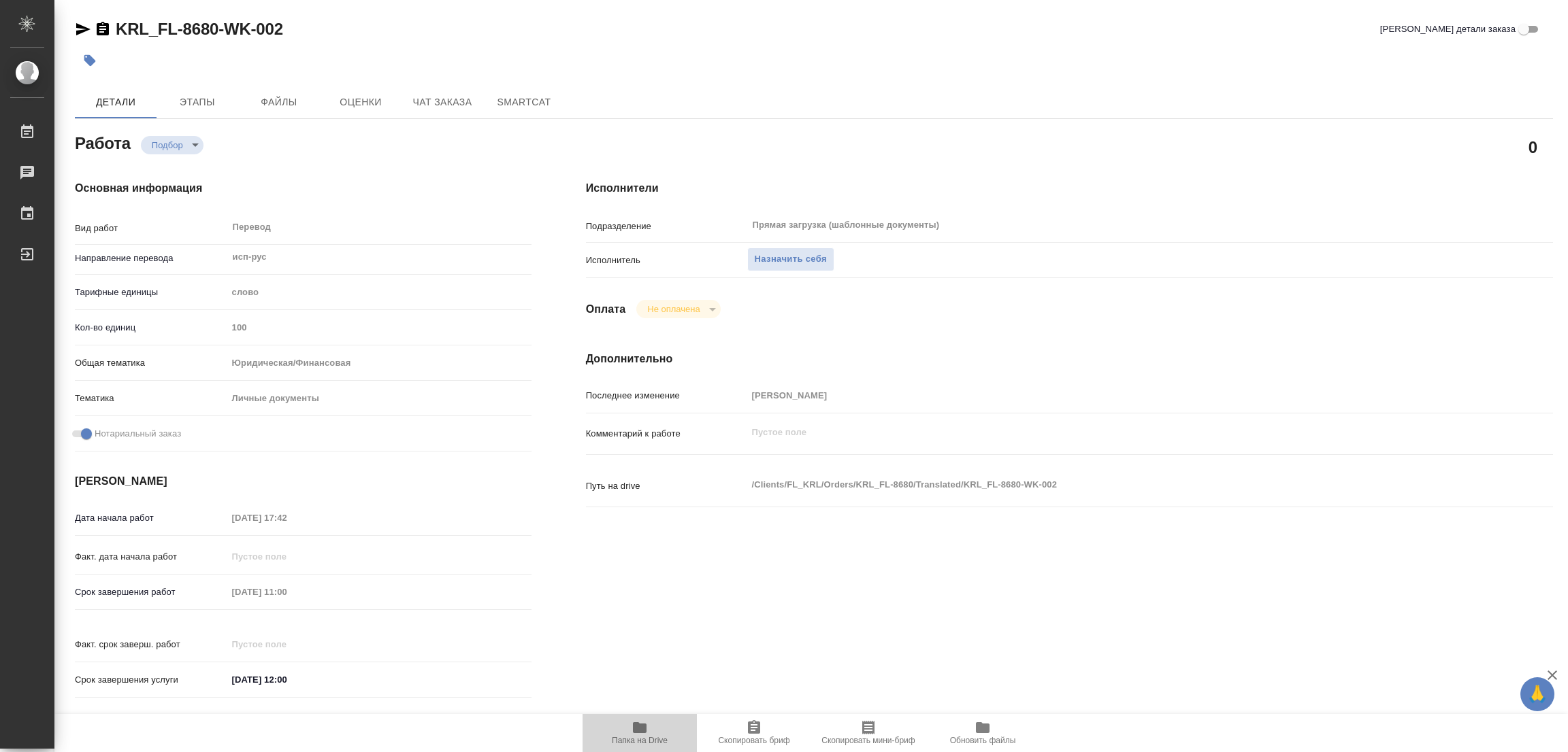
click at [642, 732] on icon "button" at bounding box center [639, 728] width 14 height 11
type textarea "x"
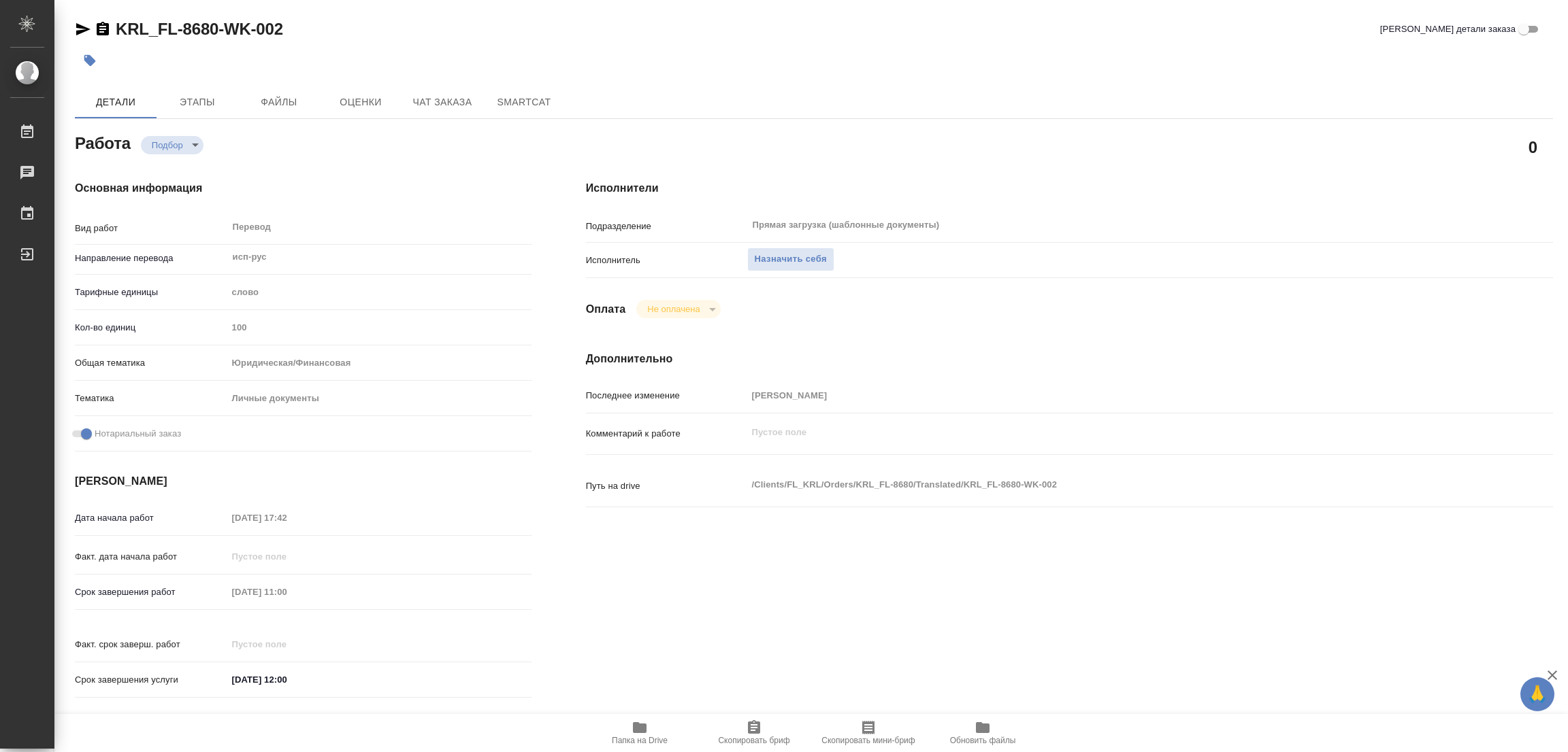
type textarea "x"
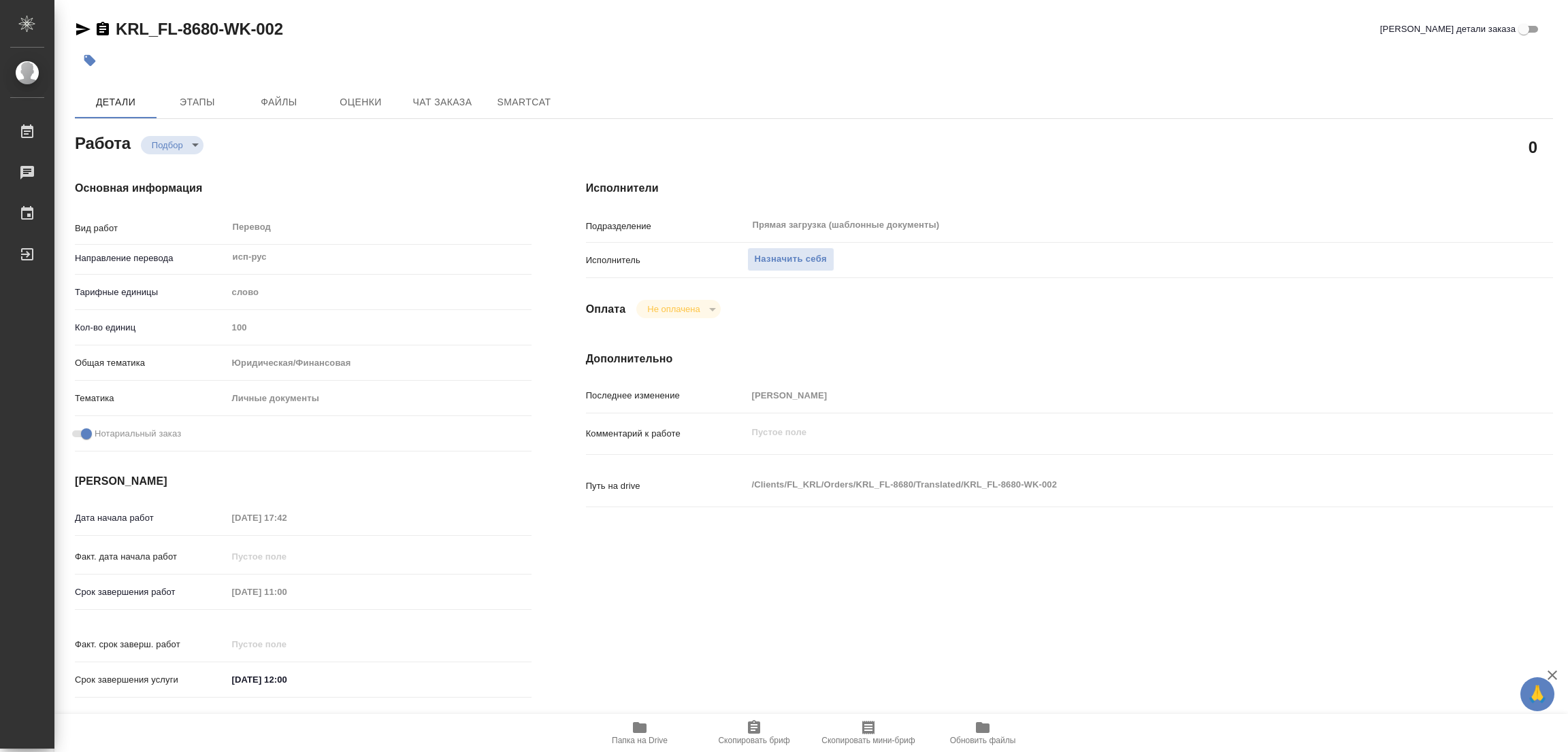
type textarea "x"
